Goal: Check status

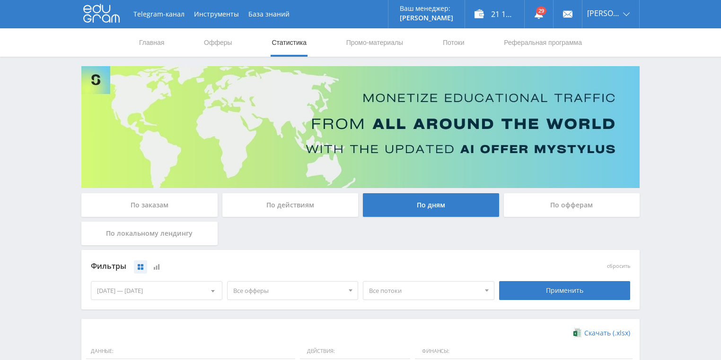
scroll to position [189, 0]
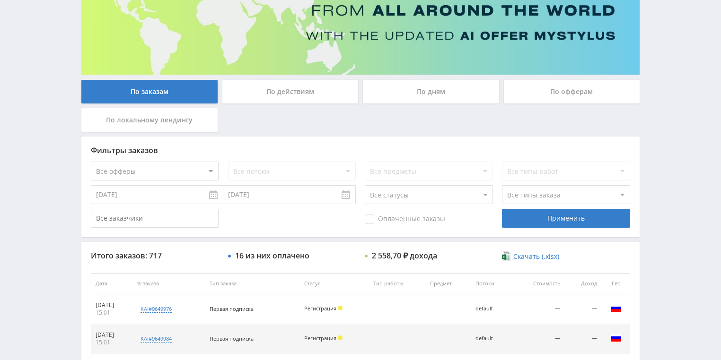
drag, startPoint x: 289, startPoint y: 93, endPoint x: 297, endPoint y: 100, distance: 11.1
click at [289, 93] on div "По действиям" at bounding box center [290, 92] width 136 height 24
click at [0, 0] on input "По действиям" at bounding box center [0, 0] width 0 height 0
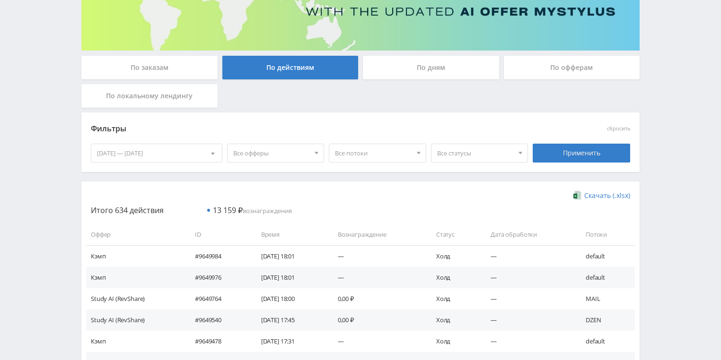
scroll to position [151, 0]
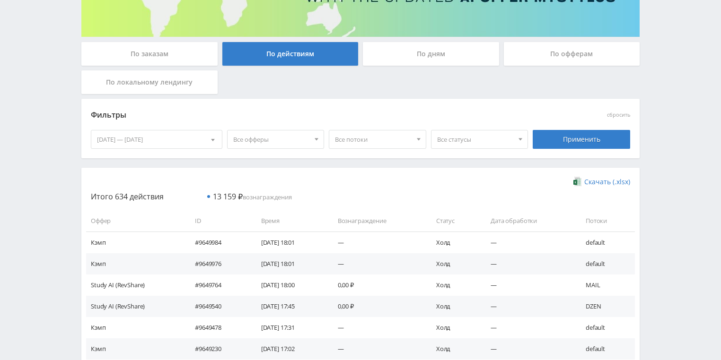
click at [409, 61] on div "По дням" at bounding box center [431, 54] width 136 height 24
click at [0, 0] on input "По дням" at bounding box center [0, 0] width 0 height 0
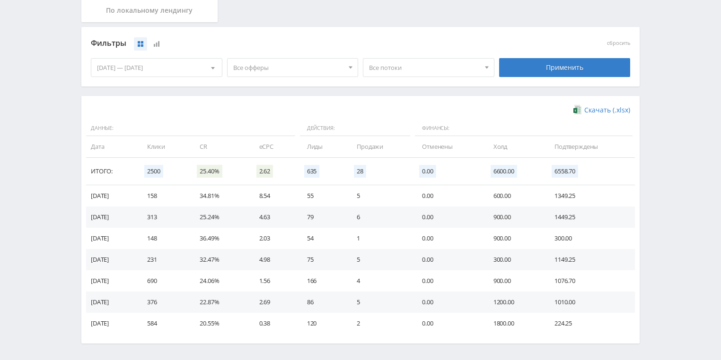
scroll to position [227, 0]
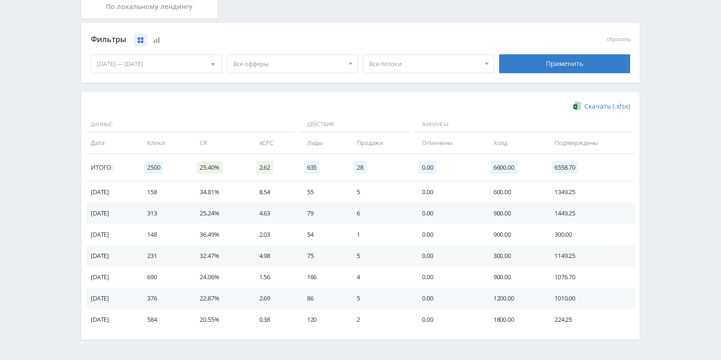
click at [431, 65] on span "Все потоки" at bounding box center [424, 64] width 111 height 18
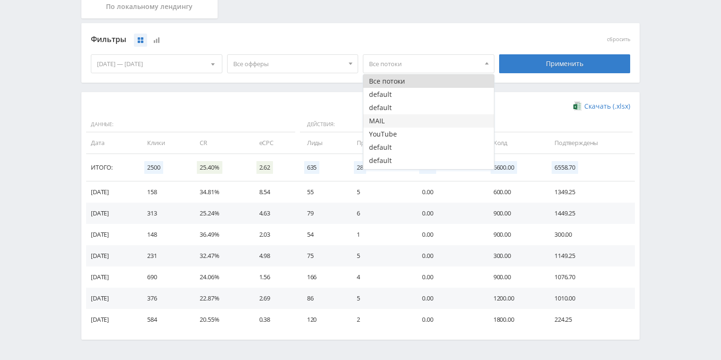
click at [395, 119] on button "MAIL" at bounding box center [428, 120] width 131 height 13
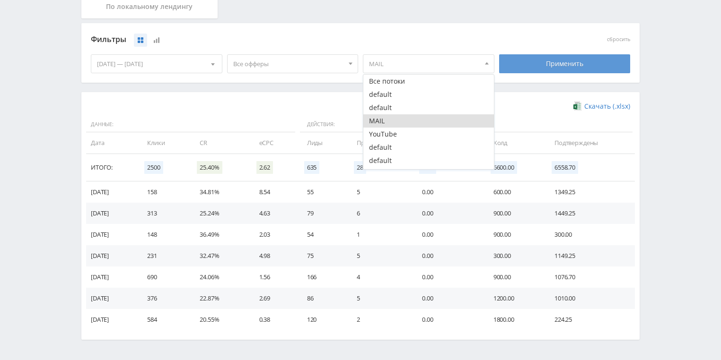
click at [551, 61] on div "Применить" at bounding box center [564, 63] width 131 height 19
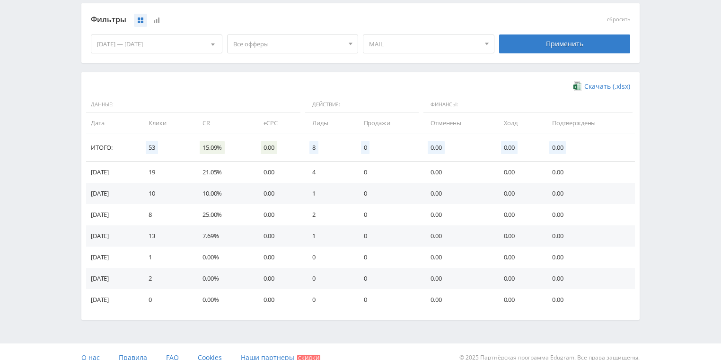
scroll to position [258, 0]
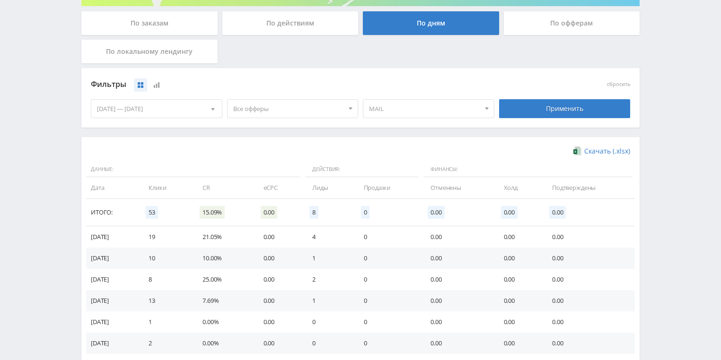
click at [405, 110] on span "MAIL" at bounding box center [424, 109] width 111 height 18
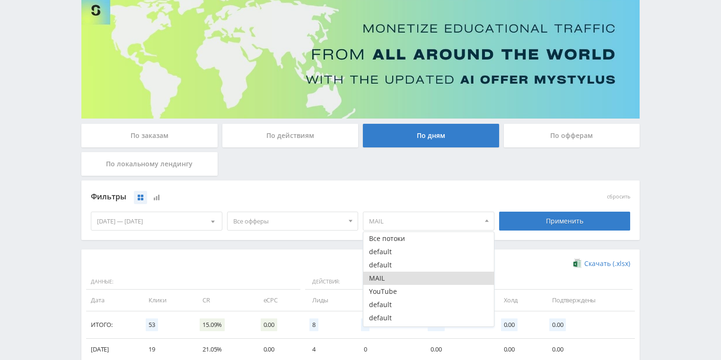
scroll to position [69, 0]
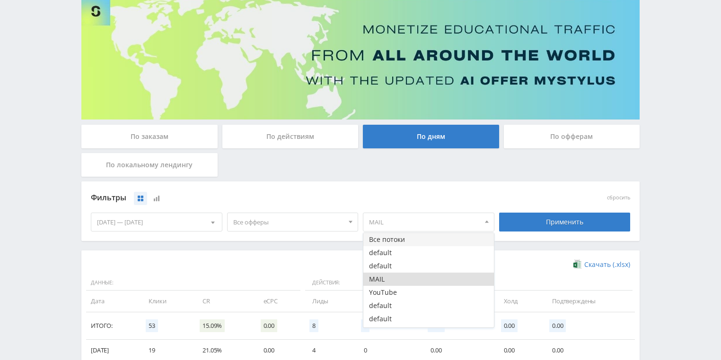
click at [392, 243] on button "Все потоки" at bounding box center [428, 239] width 131 height 13
